Goal: Information Seeking & Learning: Check status

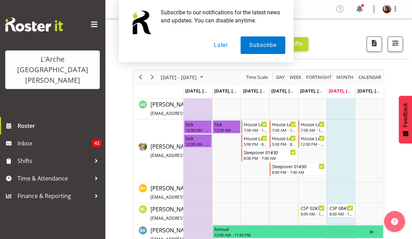
click at [219, 48] on button "Later" at bounding box center [221, 45] width 32 height 18
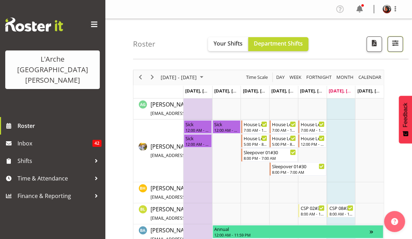
click at [396, 45] on span "button" at bounding box center [395, 43] width 9 height 9
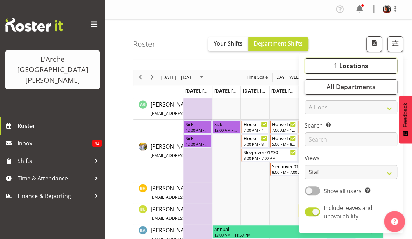
click at [360, 63] on span "1 Locations" at bounding box center [351, 65] width 34 height 8
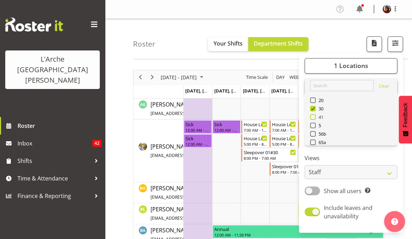
click at [315, 116] on span at bounding box center [313, 117] width 6 height 6
click at [315, 116] on input "41" at bounding box center [312, 117] width 5 height 5
checkbox input "true"
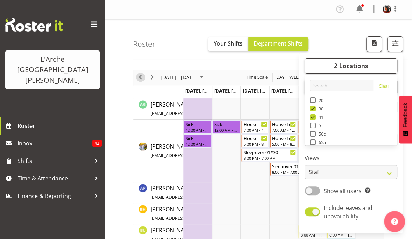
click at [143, 76] on span "Previous" at bounding box center [140, 77] width 8 height 9
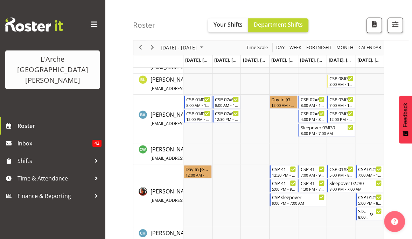
scroll to position [154, 0]
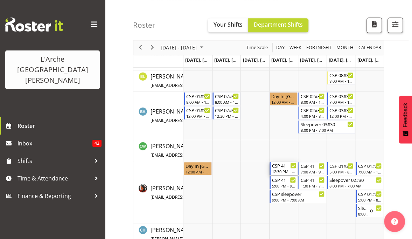
click at [283, 170] on div "12:30 PM - 4:30 PM" at bounding box center [284, 172] width 24 height 6
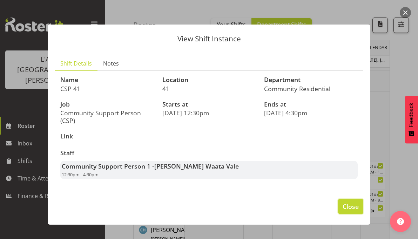
click at [350, 208] on span "Close" at bounding box center [350, 206] width 16 height 9
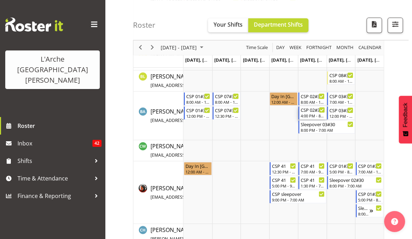
click at [311, 116] on div "4:00 PM - 8:00 PM" at bounding box center [313, 116] width 24 height 6
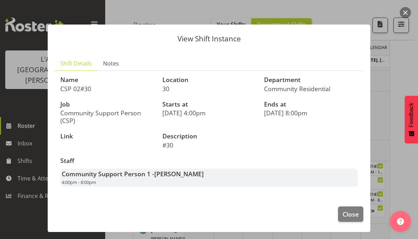
click at [399, 75] on div at bounding box center [209, 119] width 418 height 239
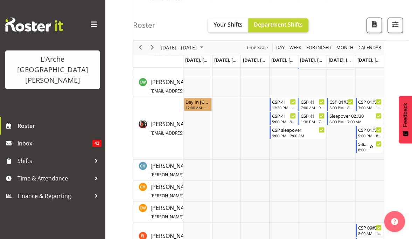
scroll to position [217, 0]
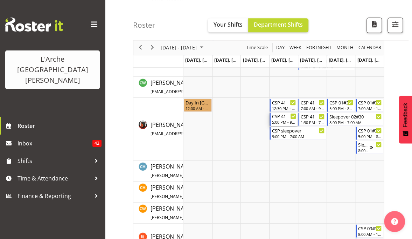
click at [278, 123] on div "5:00 PM - 9:00 PM" at bounding box center [284, 122] width 24 height 6
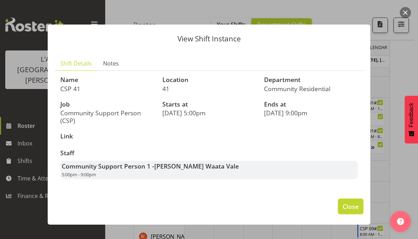
click at [351, 202] on span "Close" at bounding box center [350, 206] width 16 height 9
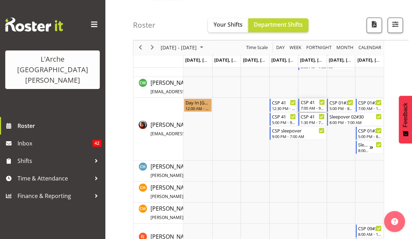
click at [305, 109] on div "7:00 AM - 9:30 AM" at bounding box center [313, 108] width 24 height 6
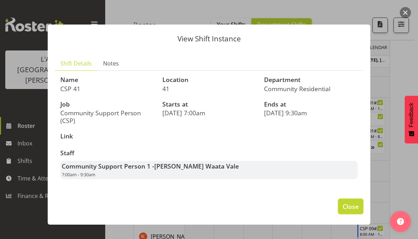
click at [345, 206] on span "Close" at bounding box center [350, 206] width 16 height 9
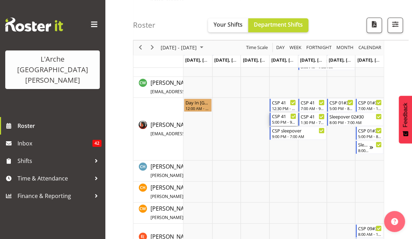
click at [282, 119] on div "5:00 PM - 9:00 PM" at bounding box center [284, 122] width 24 height 6
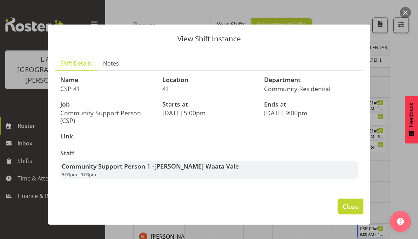
click at [350, 207] on span "Close" at bounding box center [350, 206] width 16 height 9
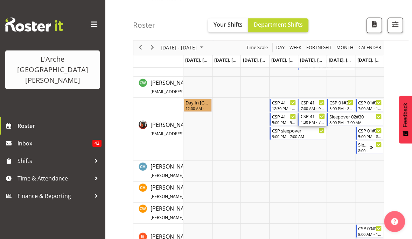
click at [304, 118] on div "CSP 41" at bounding box center [313, 115] width 24 height 7
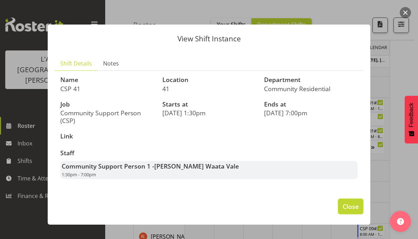
click at [351, 208] on span "Close" at bounding box center [350, 206] width 16 height 9
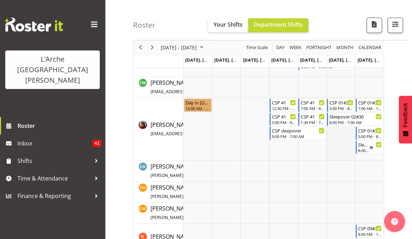
click at [341, 111] on td "Timeline Week of September 20, 2025" at bounding box center [341, 129] width 29 height 63
click at [338, 107] on div "5:00 PM - 8:00 PM" at bounding box center [342, 108] width 24 height 6
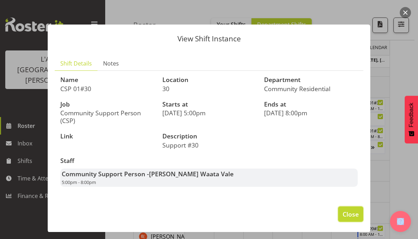
click at [344, 214] on span "Close" at bounding box center [350, 214] width 16 height 9
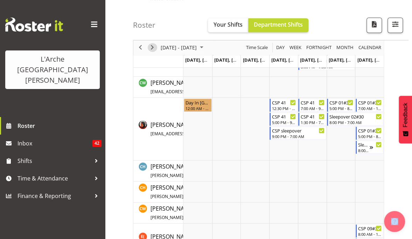
click at [152, 50] on span "Next" at bounding box center [152, 47] width 8 height 9
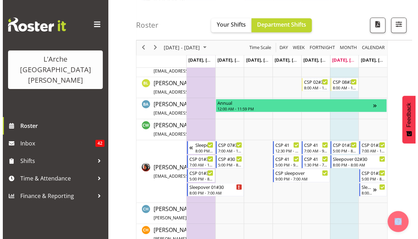
scroll to position [150, 0]
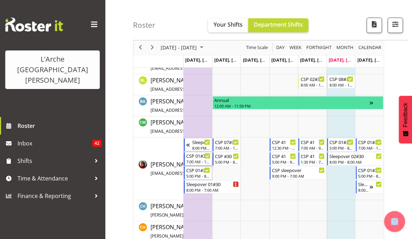
click at [190, 156] on div "CSP 01#30" at bounding box center [198, 155] width 24 height 7
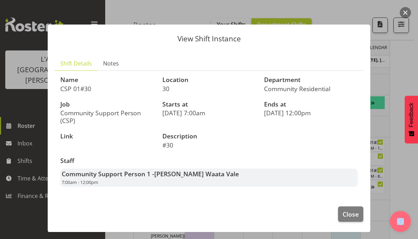
click at [254, 69] on ul "Shift Details Notes" at bounding box center [209, 63] width 308 height 14
click at [342, 212] on span "Close" at bounding box center [350, 214] width 16 height 9
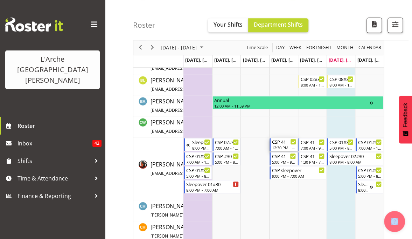
click at [276, 143] on div "CSP 41" at bounding box center [284, 141] width 24 height 7
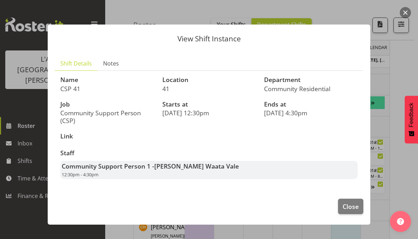
click at [263, 160] on div "Staff Community Support Person 1 - [PERSON_NAME][GEOGRAPHIC_DATA] 12:30pm - 4:3…" at bounding box center [209, 164] width 306 height 38
click at [120, 150] on h3 "Staff" at bounding box center [208, 153] width 297 height 7
click at [126, 148] on div "Staff Community Support Person 1 - [PERSON_NAME][GEOGRAPHIC_DATA] 12:30pm - 4:3…" at bounding box center [209, 164] width 306 height 38
